Goal: Information Seeking & Learning: Find specific fact

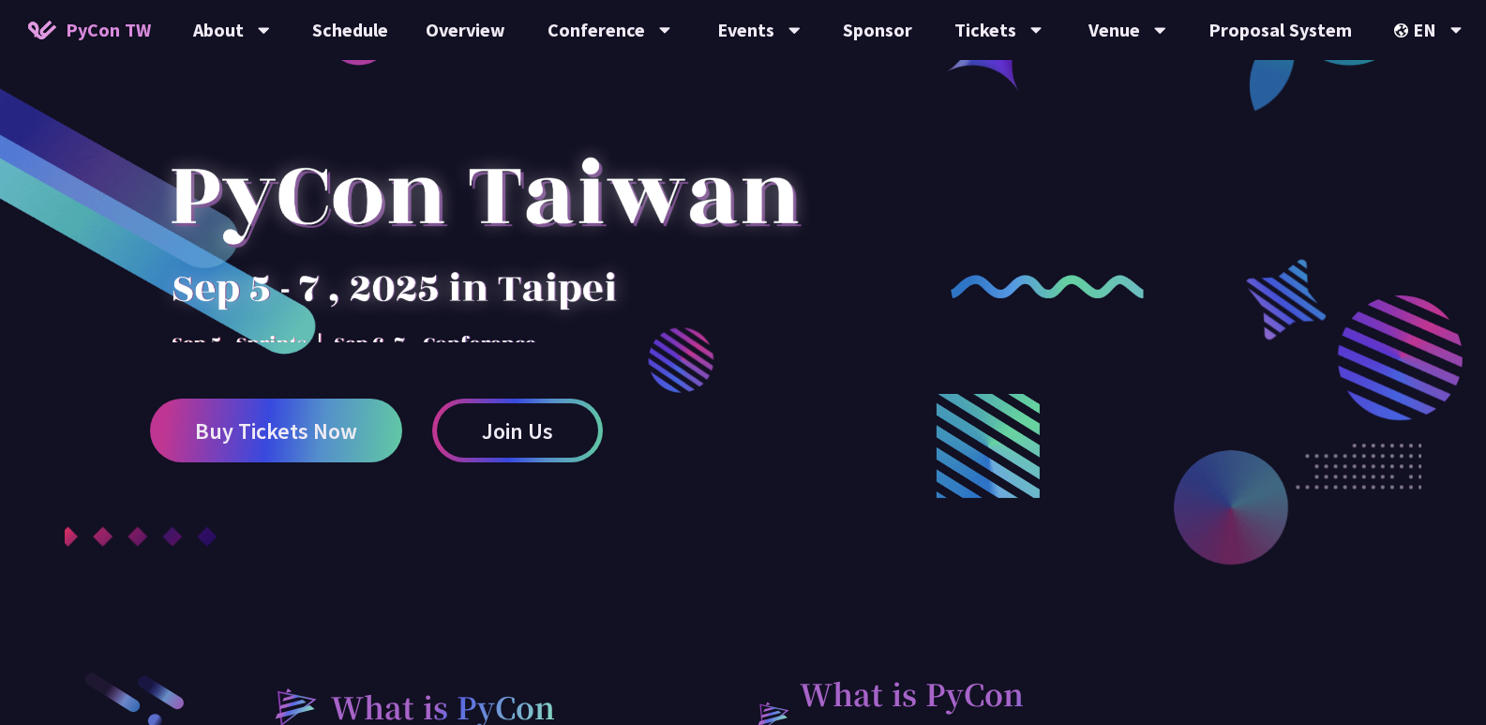
scroll to position [94, 0]
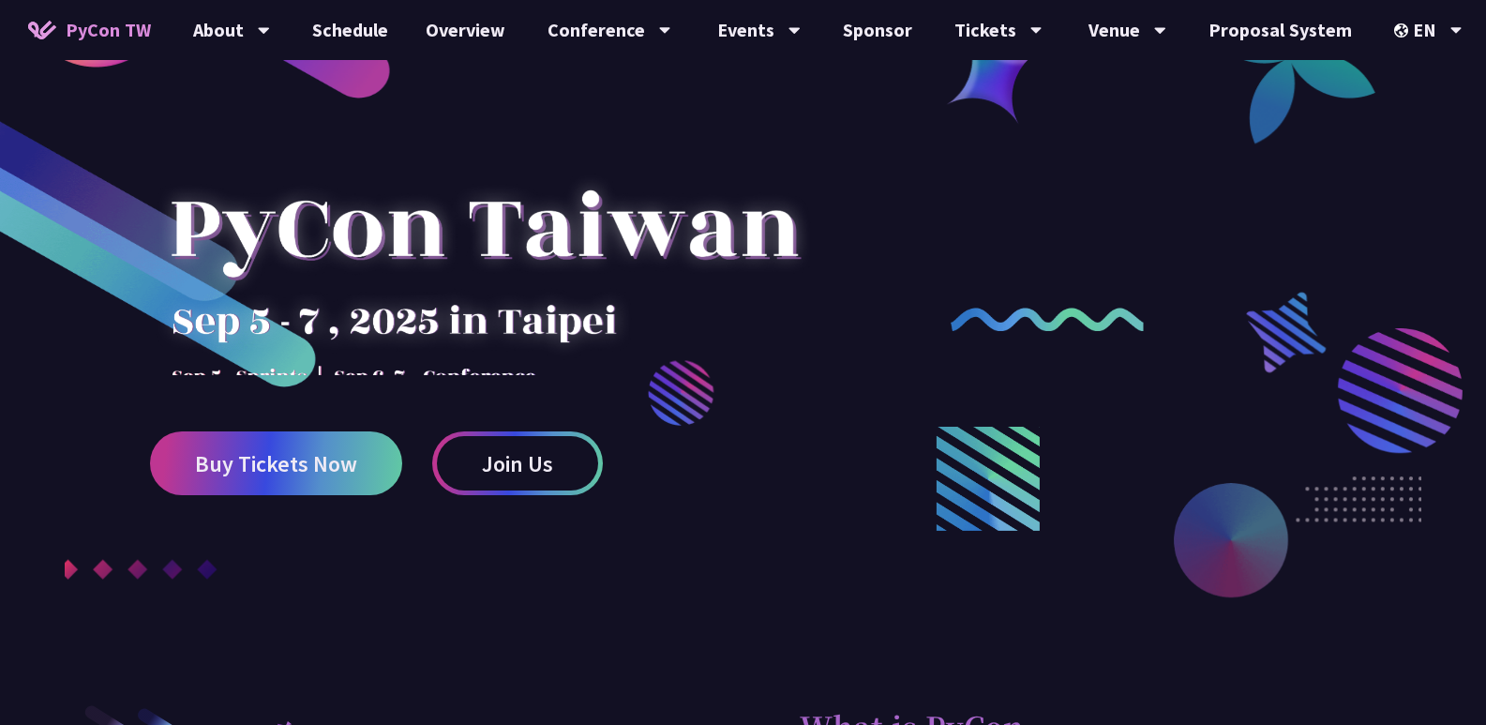
click at [434, 375] on div at bounding box center [484, 243] width 668 height 262
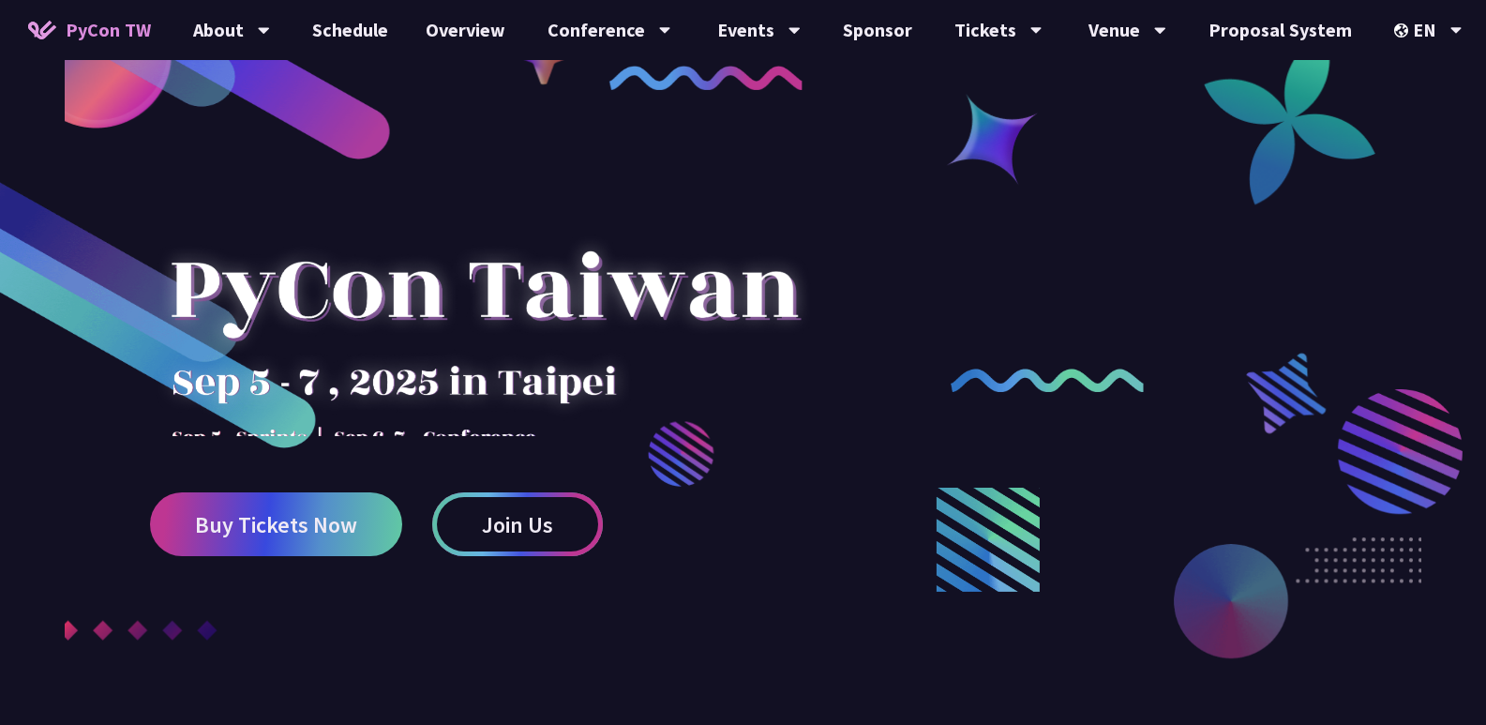
scroll to position [0, 0]
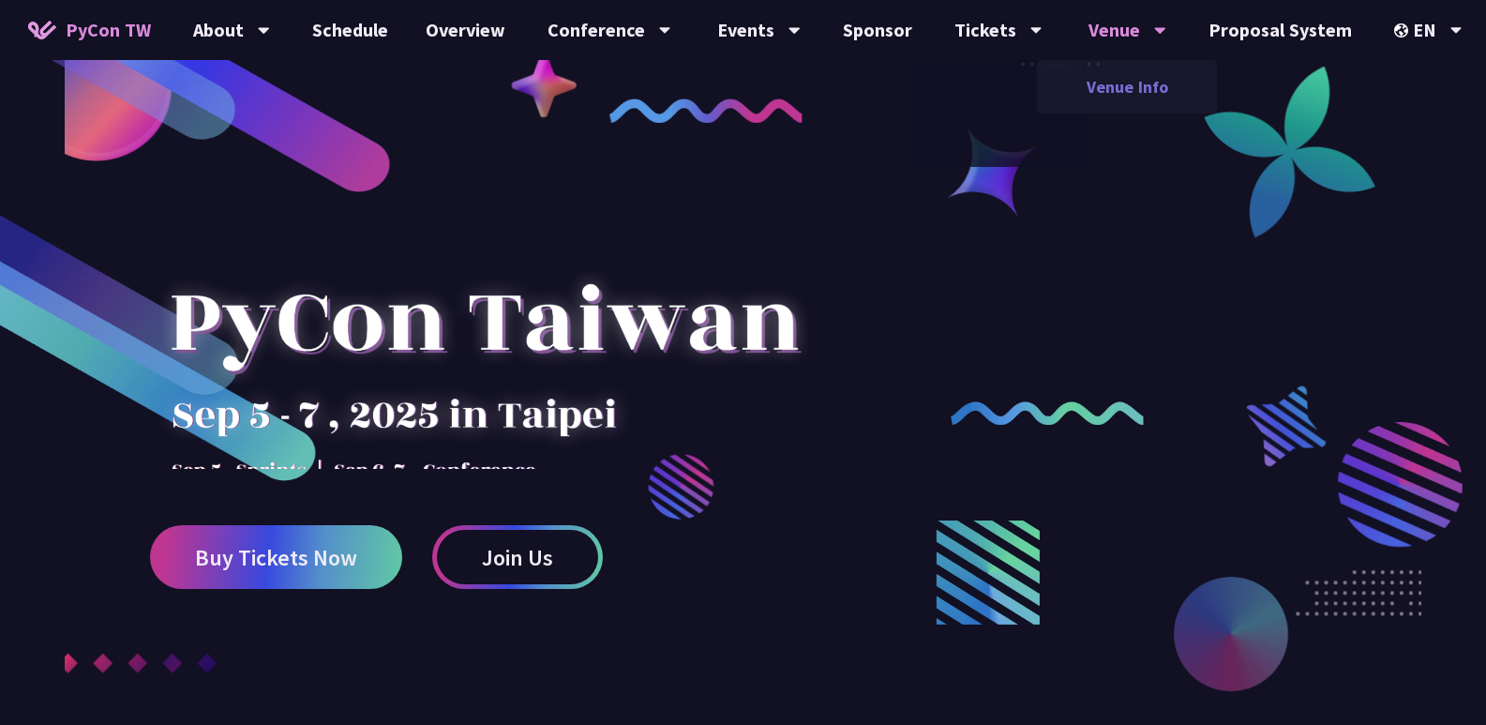
click at [1101, 75] on link "Venue Info" at bounding box center [1127, 87] width 180 height 44
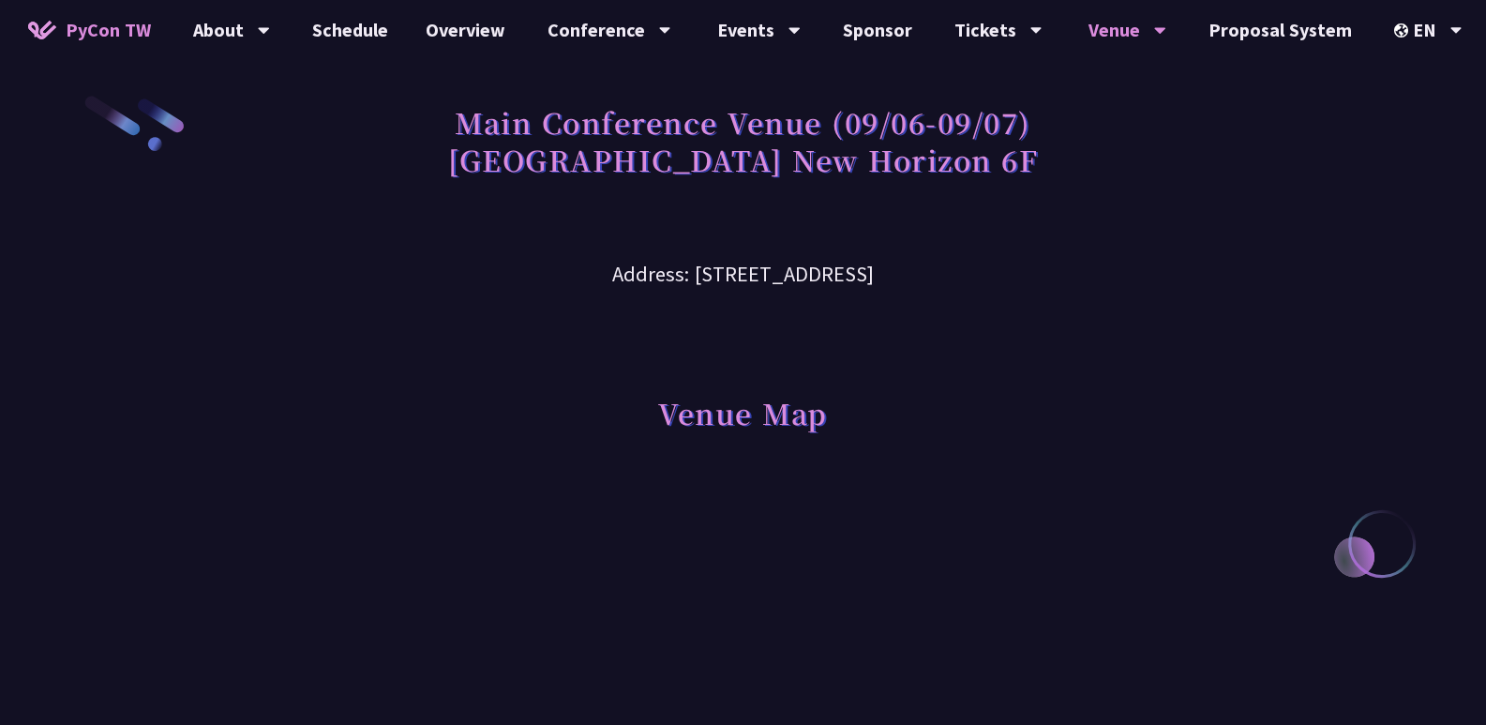
drag, startPoint x: 1060, startPoint y: 273, endPoint x: 534, endPoint y: 281, distance: 526.0
click at [534, 281] on h3 "Address: [STREET_ADDRESS]" at bounding box center [743, 260] width 975 height 61
copy h3 "[STREET_ADDRESS]"
click at [132, 25] on span "PyCon TW" at bounding box center [108, 30] width 85 height 28
